Goal: Information Seeking & Learning: Learn about a topic

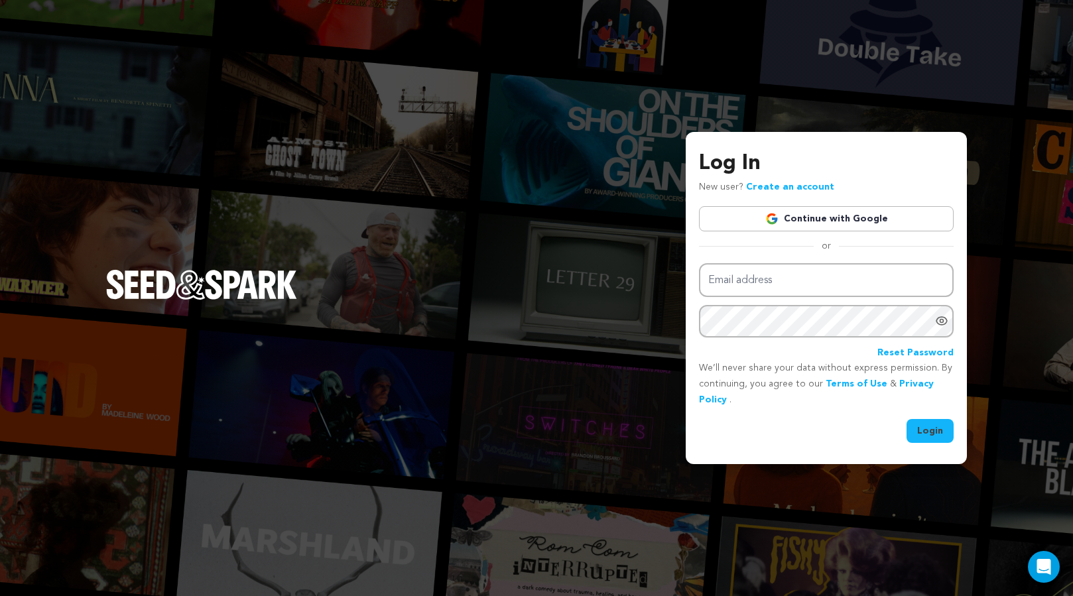
click at [787, 216] on link "Continue with Google" at bounding box center [826, 218] width 255 height 25
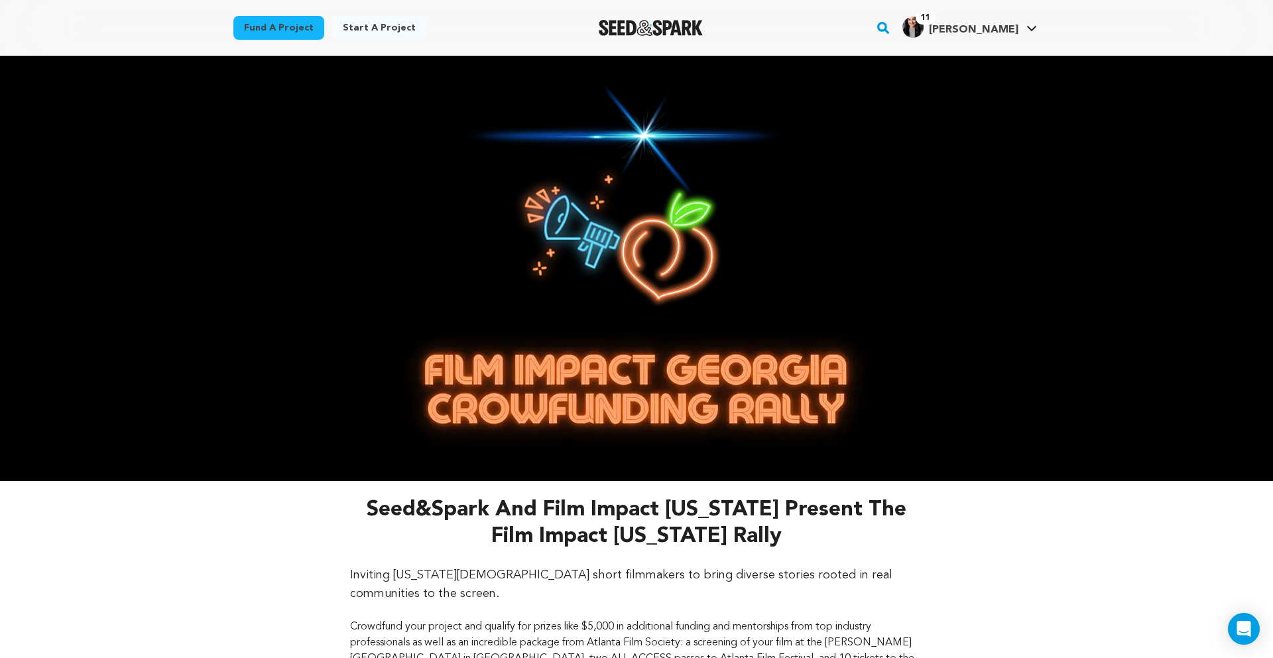
click at [651, 25] on img "Seed&Spark Homepage" at bounding box center [651, 28] width 104 height 16
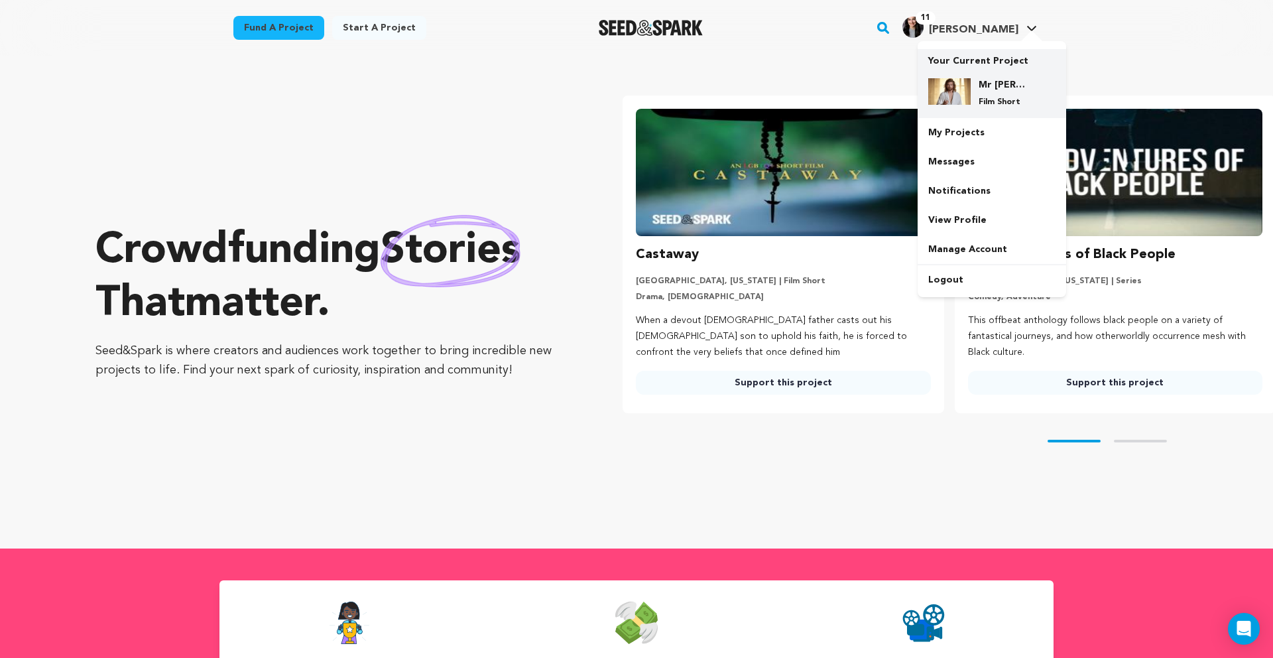
click at [971, 92] on div "Mr [PERSON_NAME] Film Short" at bounding box center [1003, 92] width 64 height 29
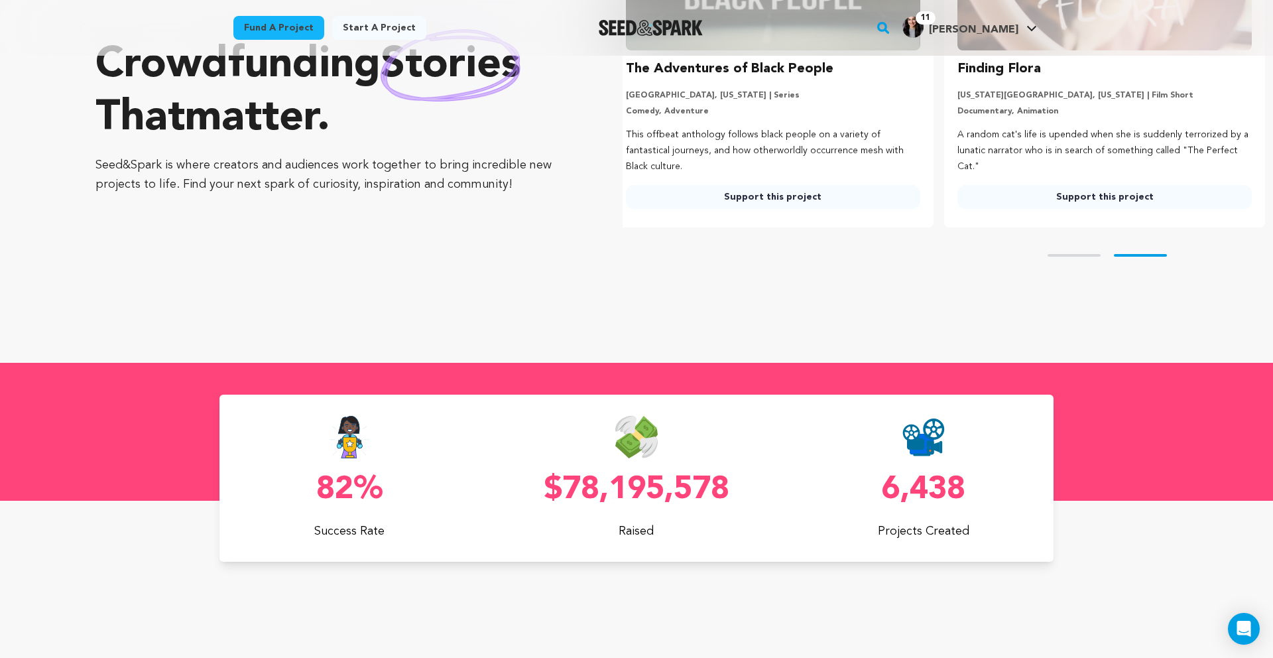
scroll to position [325, 0]
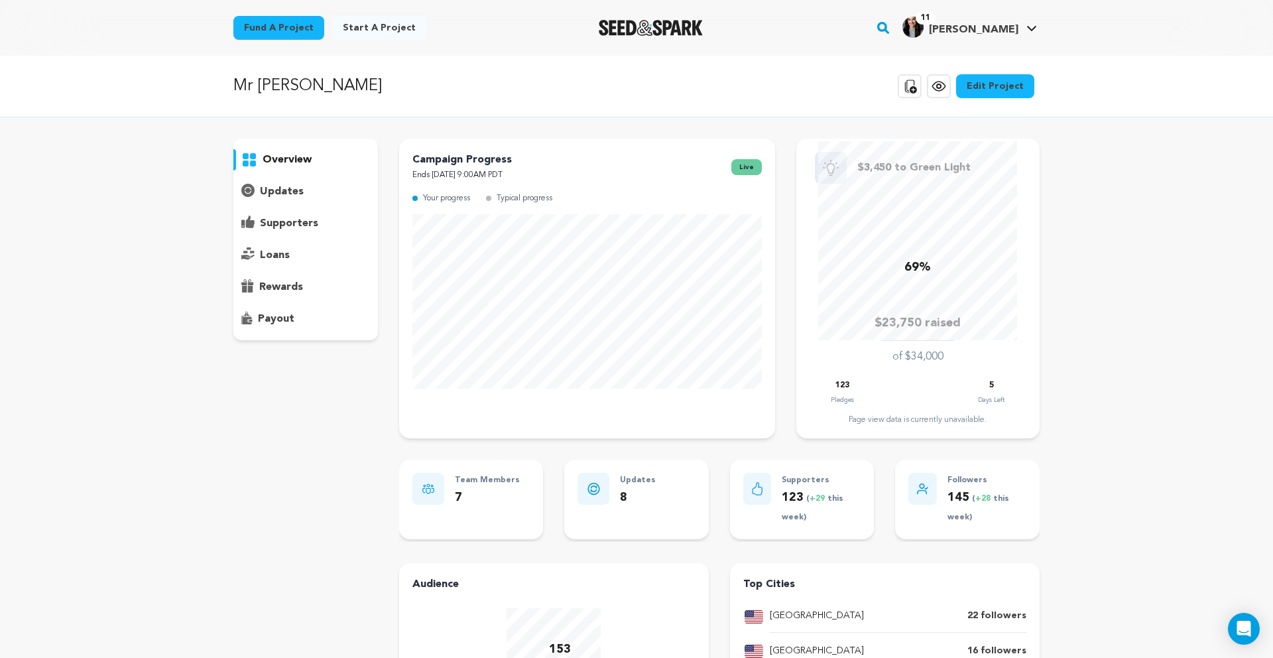
click at [942, 89] on icon at bounding box center [939, 86] width 16 height 16
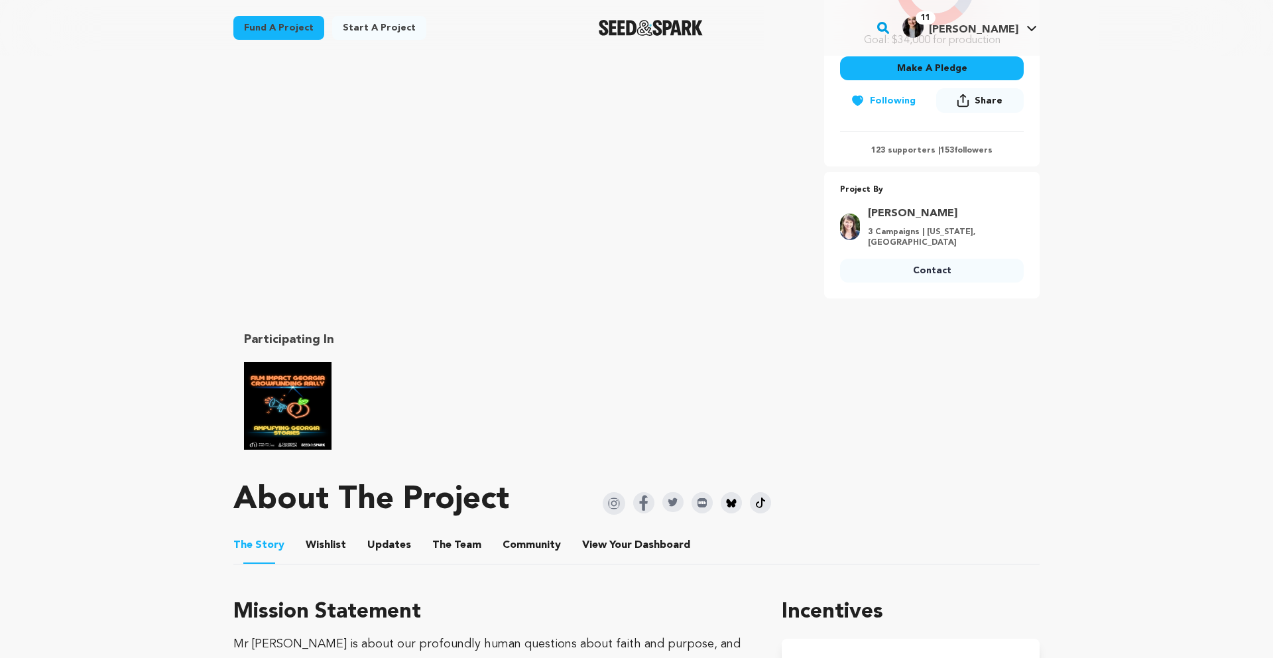
scroll to position [393, 0]
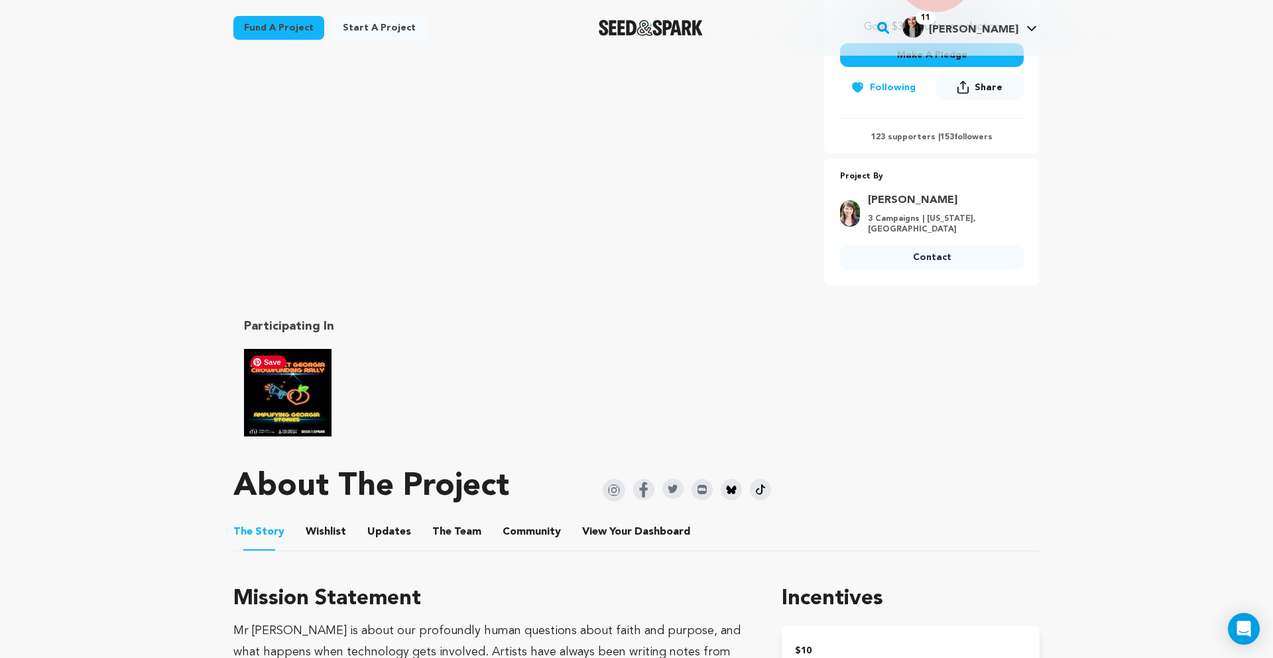
click at [292, 377] on img "Film Impact Georgia Rally" at bounding box center [288, 393] width 88 height 88
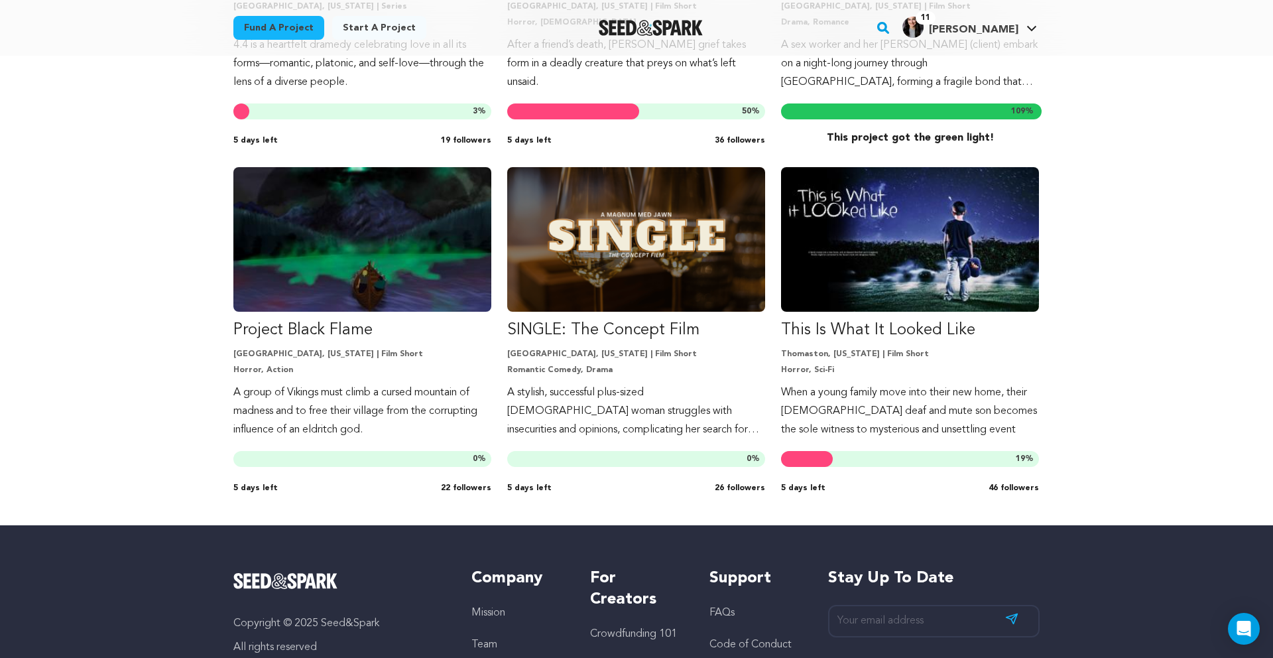
scroll to position [2690, 0]
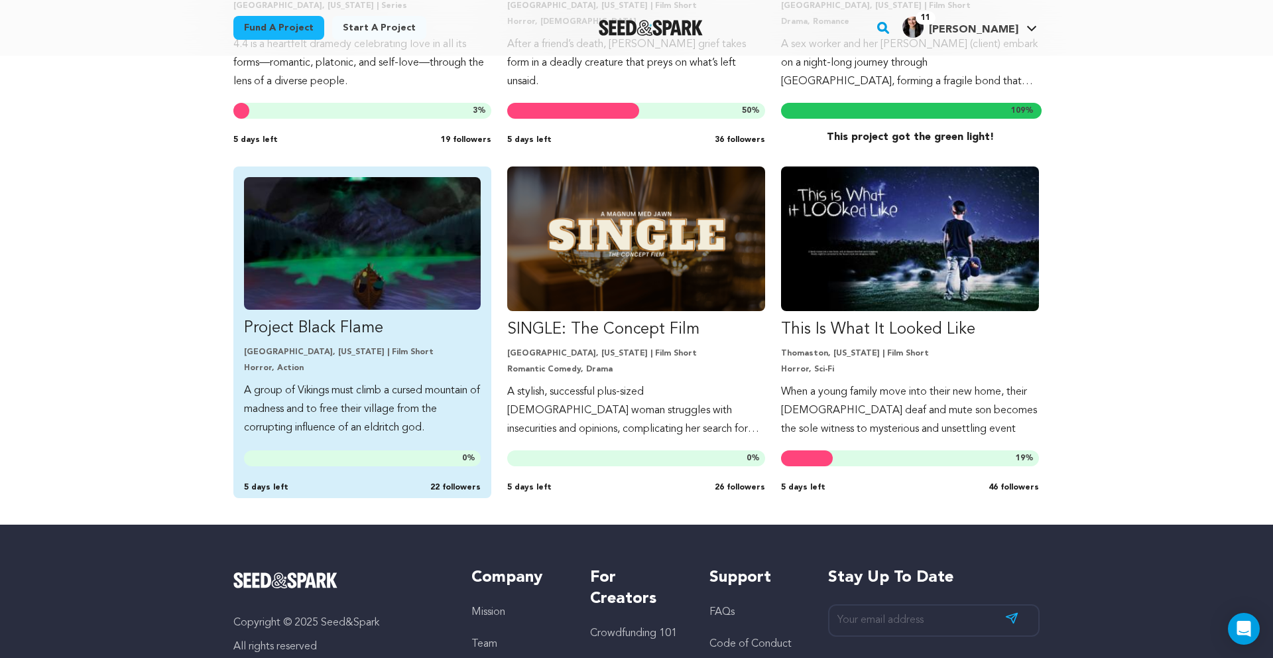
click at [423, 408] on p "A group of Vikings must climb a cursed mountain of madness and to free their vi…" at bounding box center [362, 409] width 237 height 56
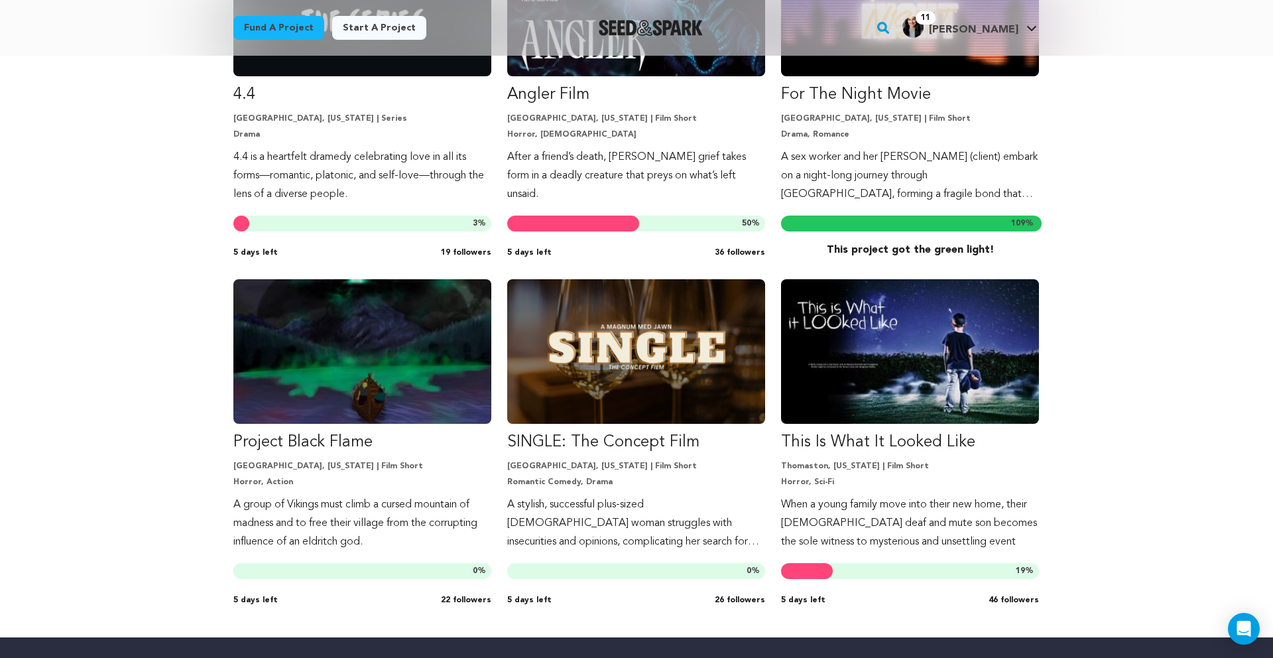
scroll to position [2687, 0]
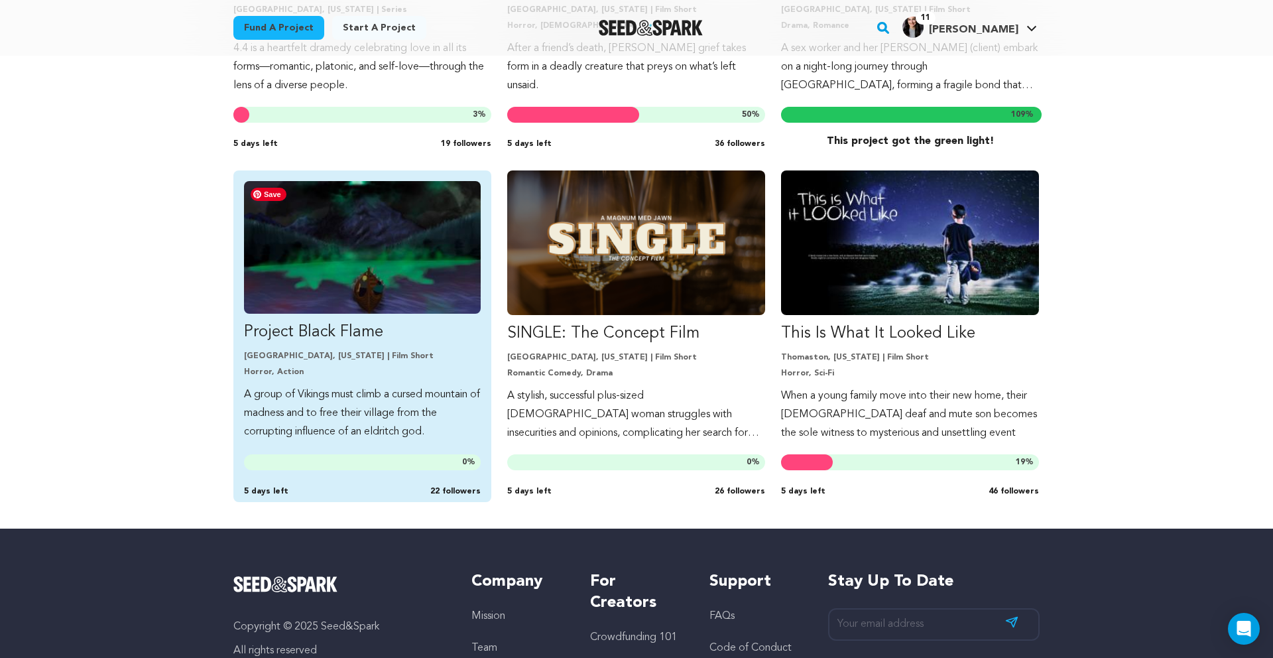
click at [382, 248] on img "Fund Project Black Flame" at bounding box center [362, 247] width 237 height 133
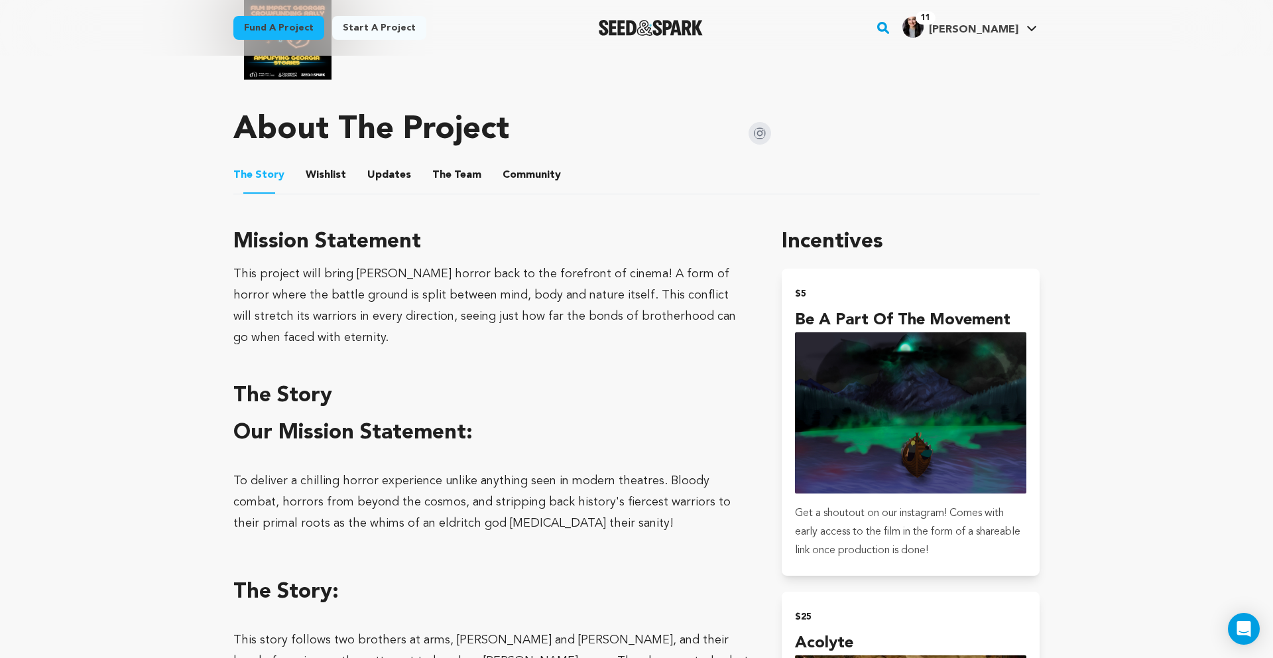
scroll to position [747, 0]
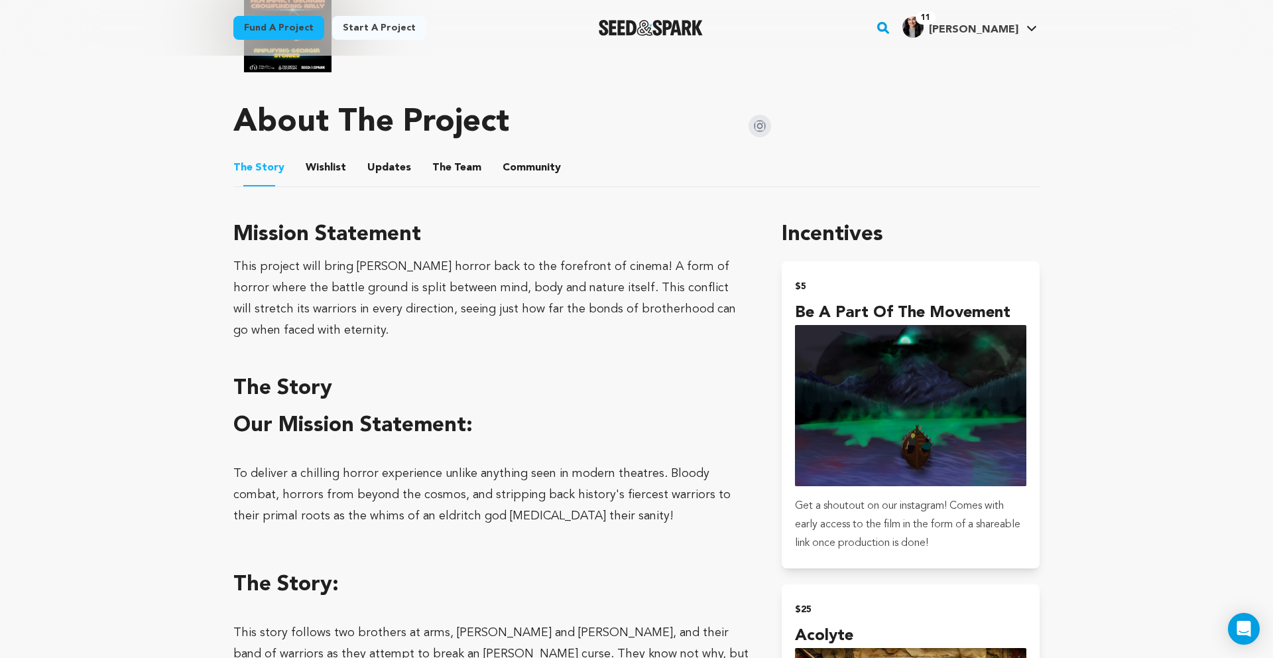
click at [456, 160] on button "The Team" at bounding box center [457, 171] width 32 height 32
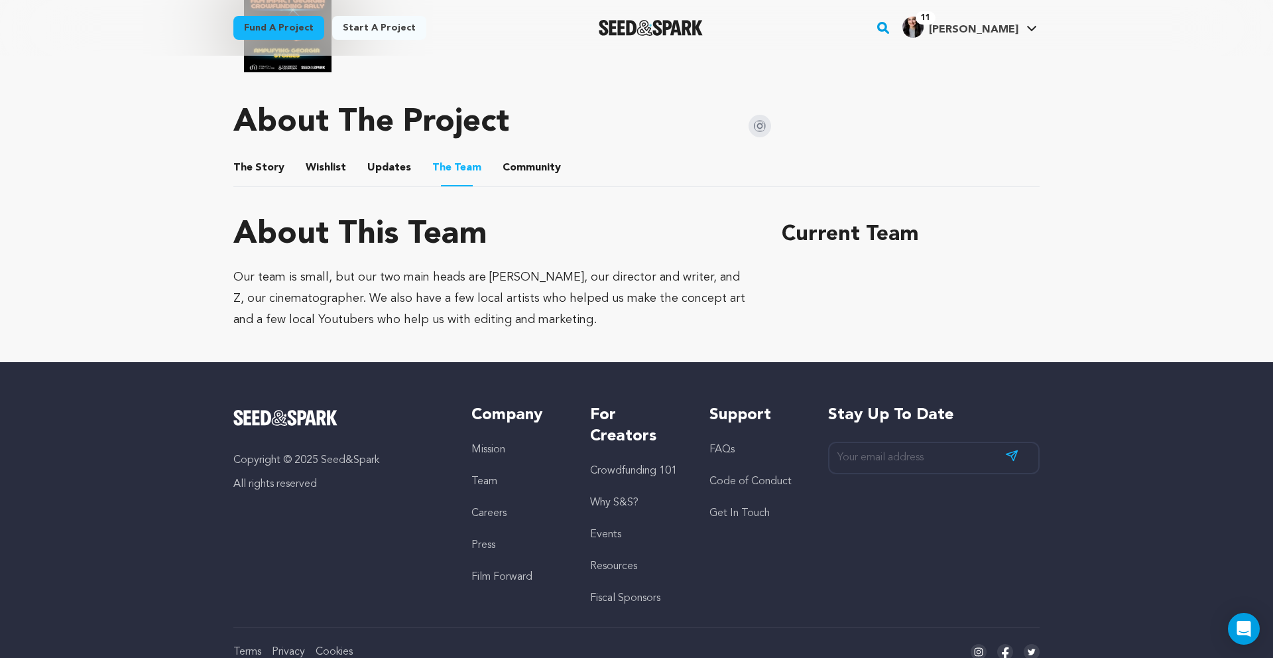
click at [264, 155] on button "The Story" at bounding box center [259, 171] width 32 height 32
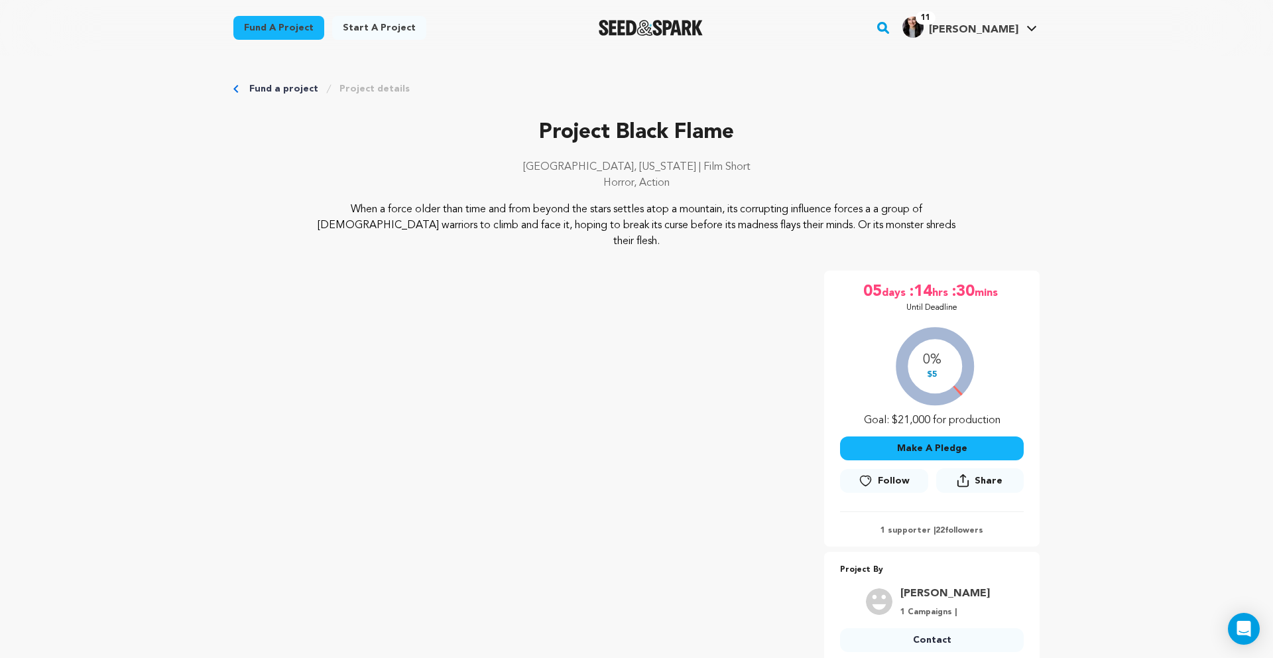
scroll to position [747, 0]
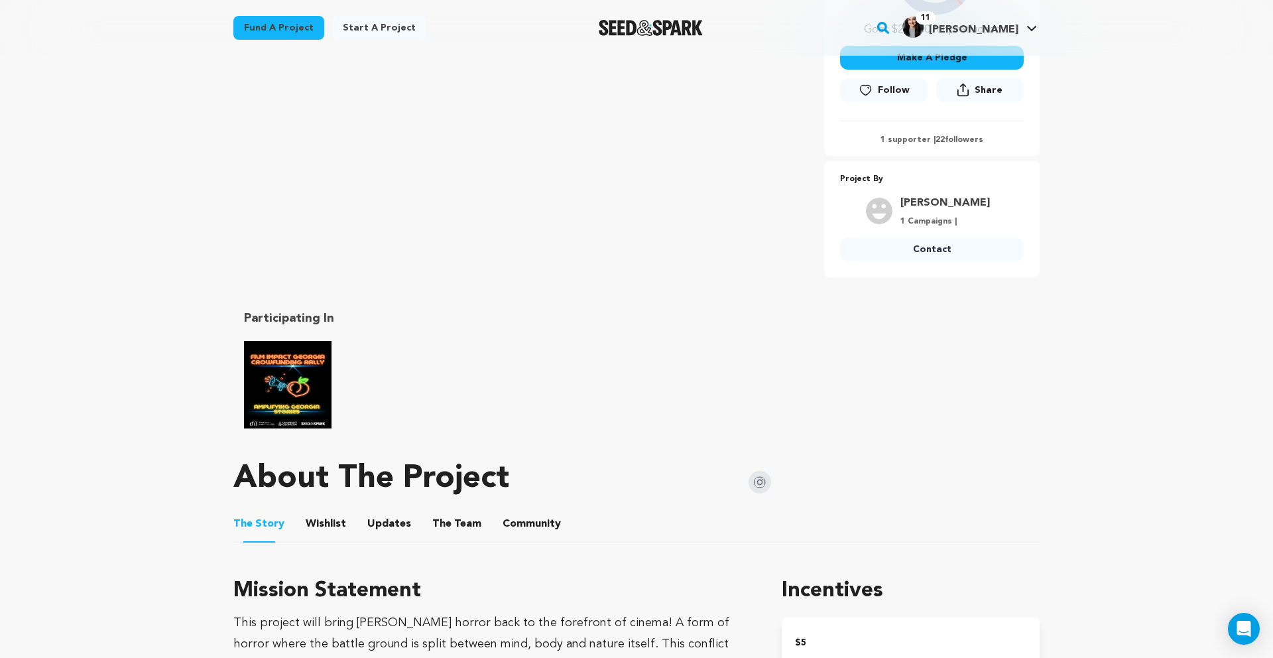
scroll to position [491, 0]
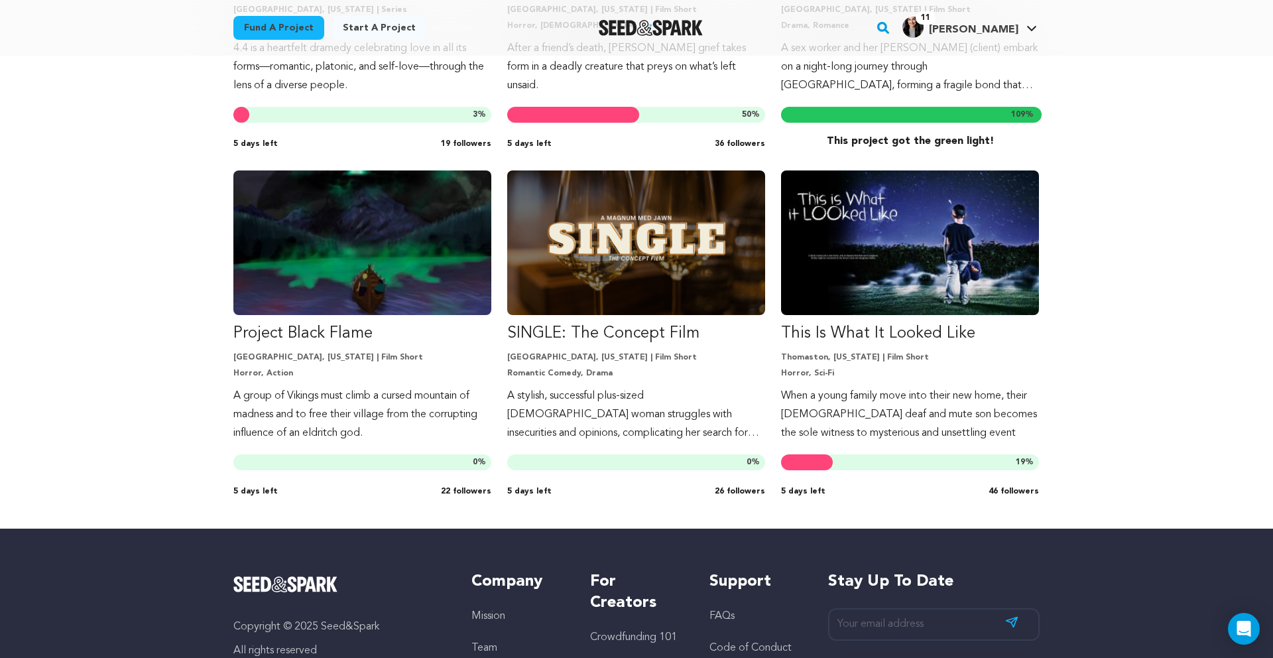
scroll to position [2651, 0]
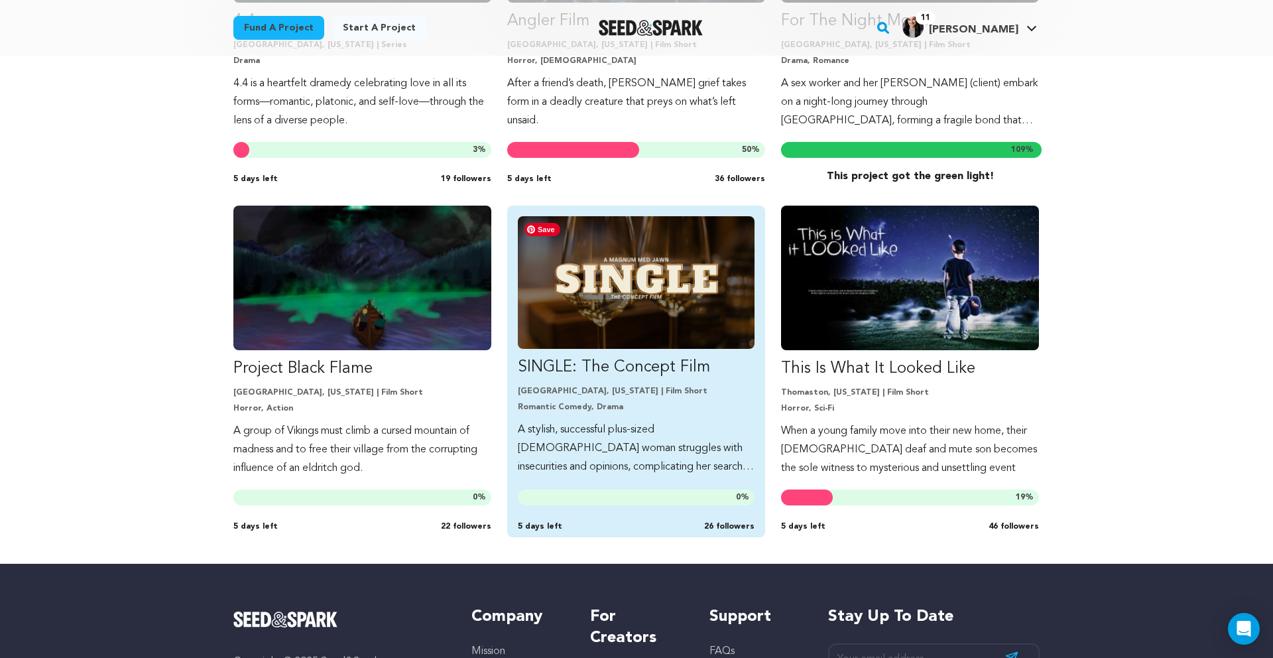
click at [619, 332] on img "Fund SINGLE: The Concept Film" at bounding box center [636, 282] width 237 height 133
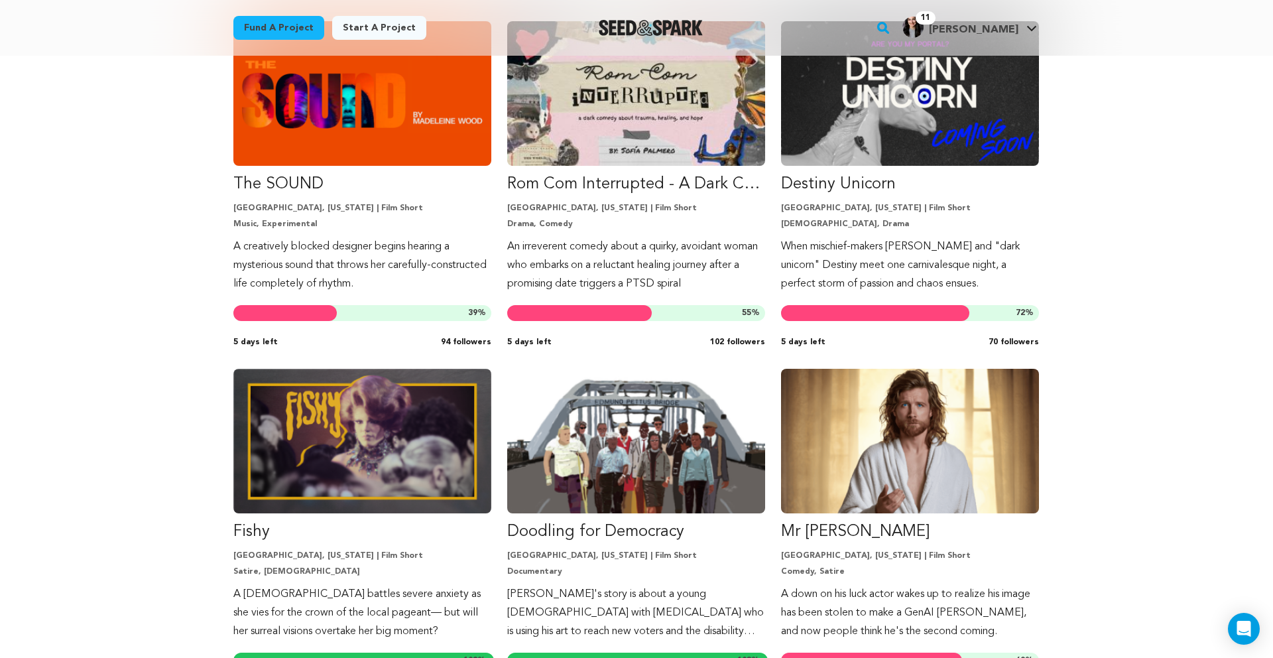
scroll to position [346, 0]
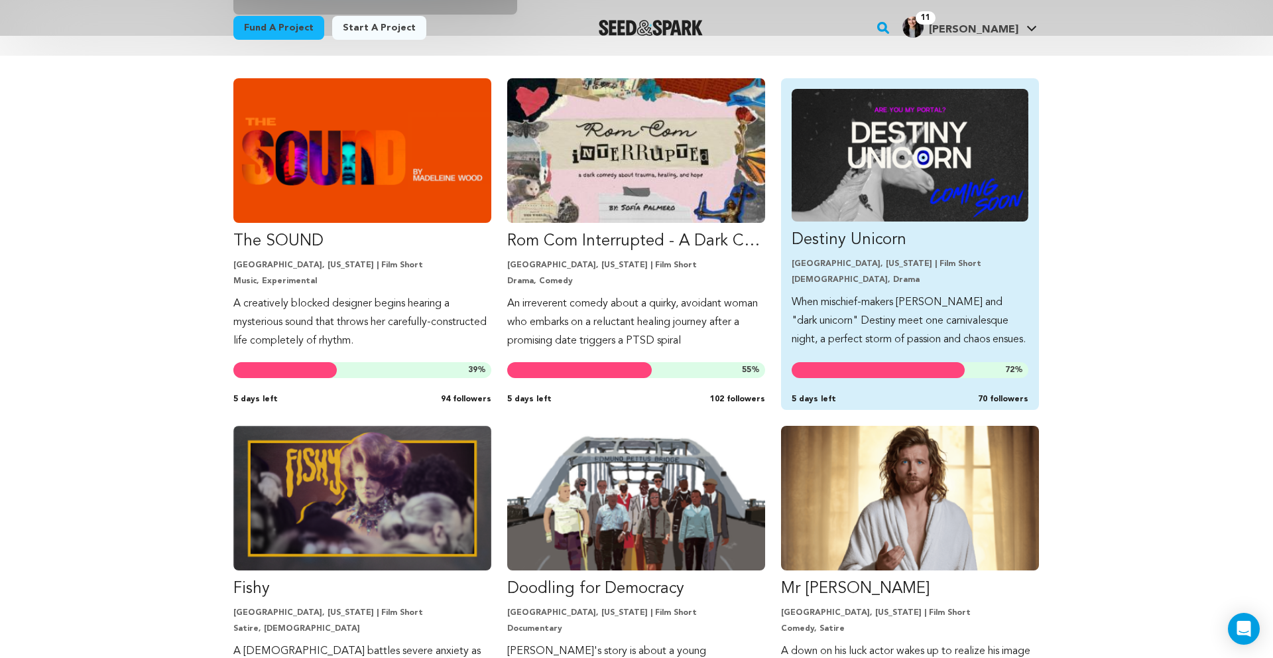
click at [873, 240] on p "Destiny Unicorn" at bounding box center [910, 239] width 237 height 21
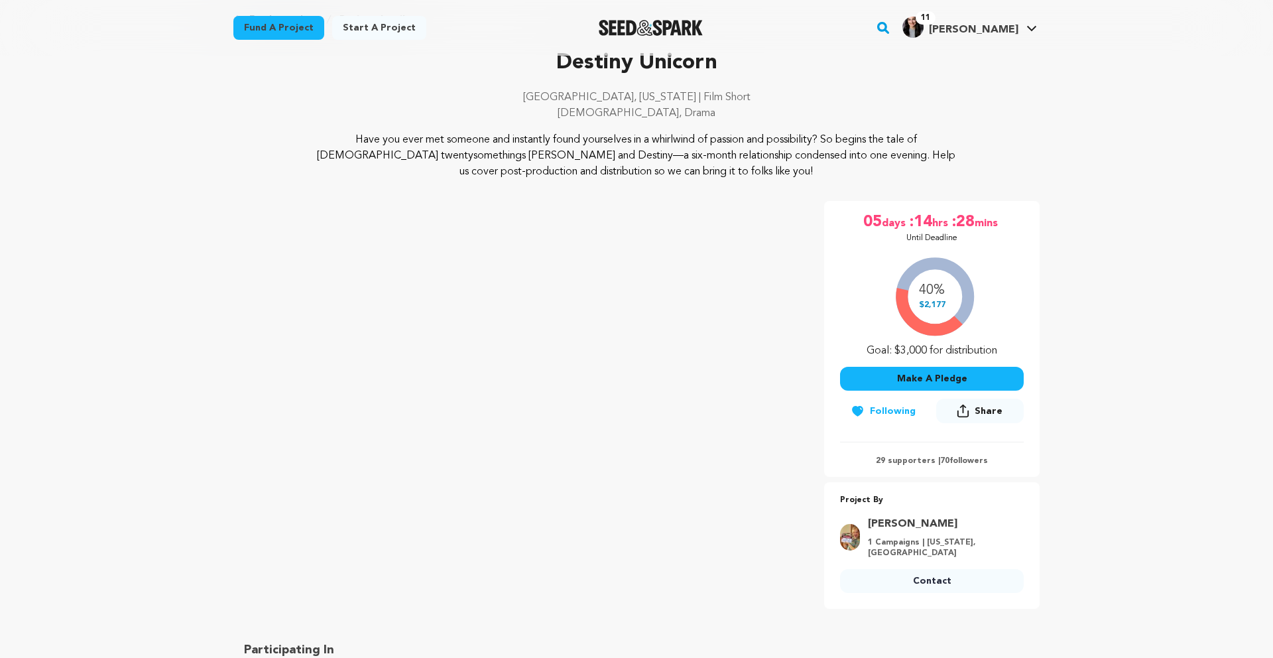
scroll to position [77, 0]
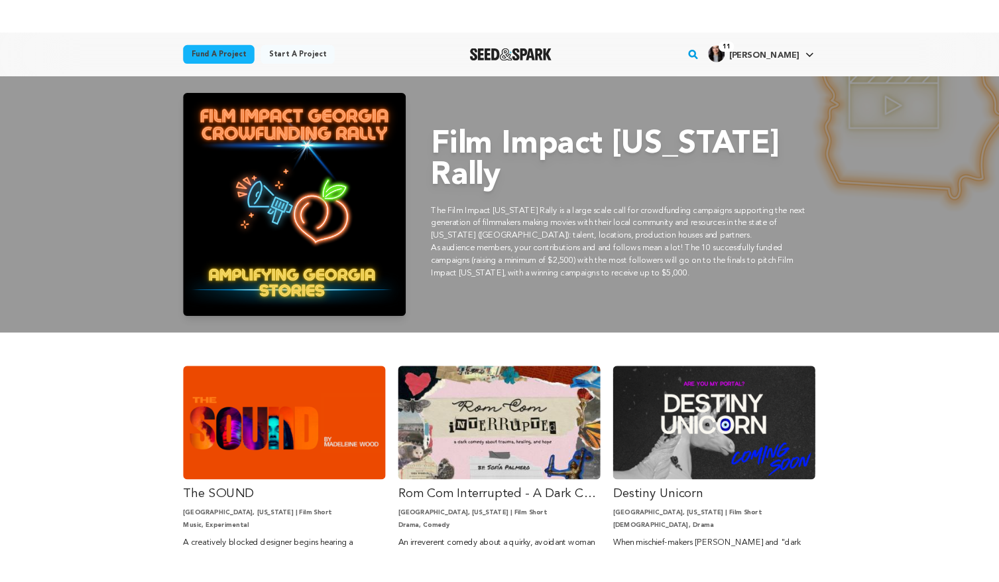
scroll to position [346, 0]
